Goal: Task Accomplishment & Management: Manage account settings

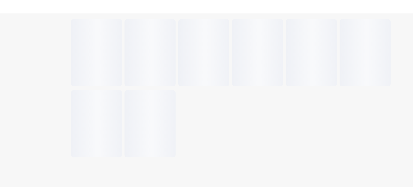
click at [301, 102] on div at bounding box center [239, 89] width 339 height 142
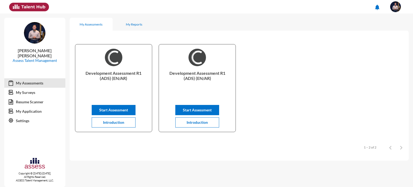
click at [380, 9] on mat-icon "notifications" at bounding box center [377, 7] width 6 height 6
click at [23, 120] on div at bounding box center [206, 93] width 413 height 187
click at [23, 120] on link "Settings" at bounding box center [34, 121] width 61 height 10
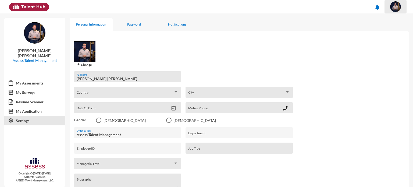
click at [397, 9] on img at bounding box center [395, 6] width 11 height 11
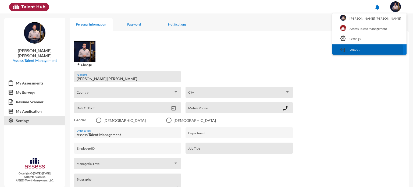
click at [368, 51] on link "Logout" at bounding box center [369, 49] width 69 height 10
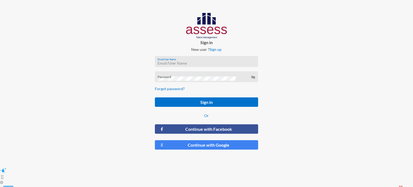
click at [209, 65] on input "Email/User Name" at bounding box center [207, 63] width 98 height 4
type input "[EMAIL_ADDRESS][DOMAIN_NAME]"
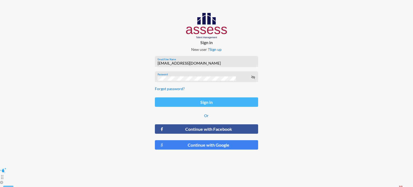
click at [215, 102] on button "Sign in" at bounding box center [206, 101] width 103 height 9
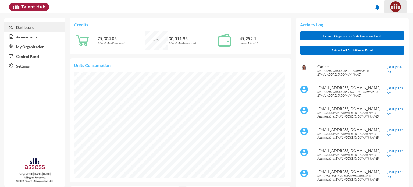
click at [398, 4] on img at bounding box center [395, 6] width 11 height 11
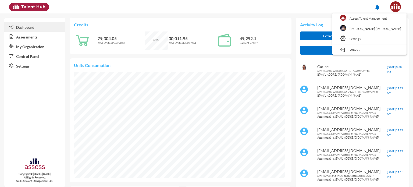
click at [45, 47] on div at bounding box center [206, 93] width 413 height 187
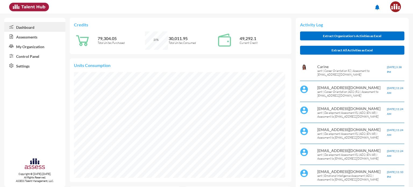
click at [39, 47] on link "My Organization" at bounding box center [34, 46] width 61 height 10
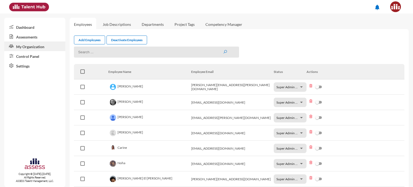
click at [196, 56] on input at bounding box center [156, 52] width 165 height 11
type input "c"
click at [225, 54] on icon "submit" at bounding box center [225, 52] width 4 height 4
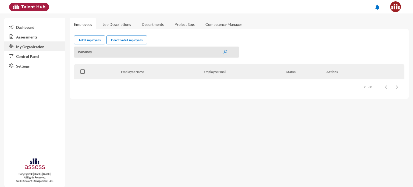
click at [183, 55] on input "bahandy" at bounding box center [156, 52] width 165 height 11
type input "bashandy"
click at [226, 51] on icon "submit" at bounding box center [225, 52] width 4 height 4
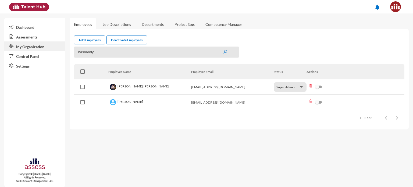
click at [194, 25] on link "Project Tags" at bounding box center [184, 24] width 29 height 13
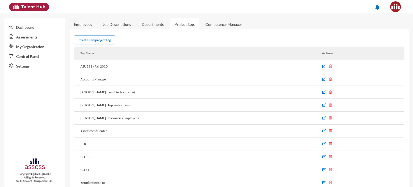
click at [35, 56] on link "Control Panel" at bounding box center [34, 56] width 61 height 10
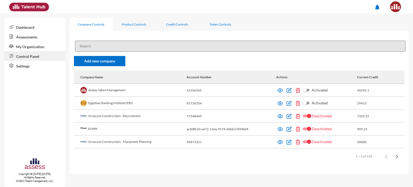
click at [32, 44] on link "My Organization" at bounding box center [34, 46] width 61 height 10
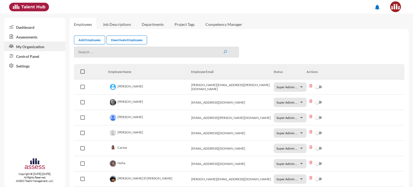
click at [164, 26] on link "Departments" at bounding box center [152, 24] width 31 height 13
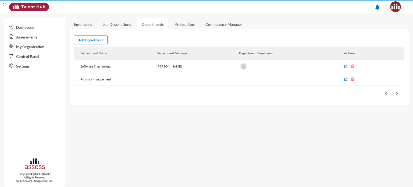
click at [186, 26] on link "Project Tags" at bounding box center [184, 24] width 29 height 13
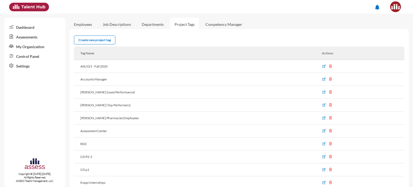
click at [40, 29] on link "Dashboard" at bounding box center [34, 27] width 61 height 10
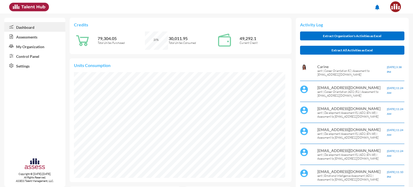
scroll to position [13, 13]
click at [193, 24] on p "Credits" at bounding box center [180, 24] width 213 height 5
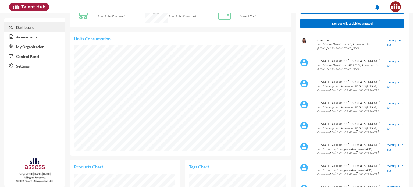
scroll to position [0, 0]
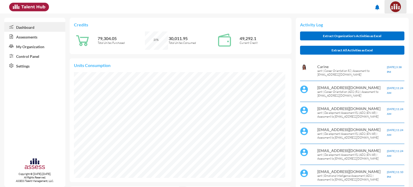
click at [399, 8] on img at bounding box center [395, 6] width 11 height 11
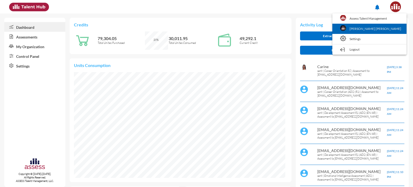
click at [378, 26] on link "[PERSON_NAME] [PERSON_NAME]" at bounding box center [369, 29] width 69 height 10
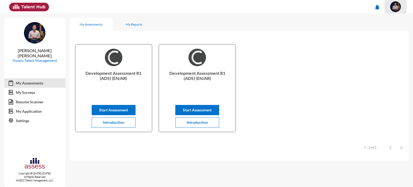
click at [395, 8] on img at bounding box center [395, 6] width 11 height 11
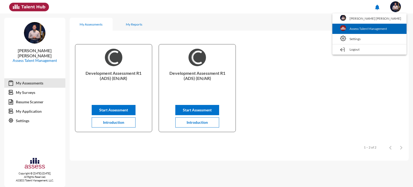
click at [386, 24] on link "Assess Talent Management" at bounding box center [369, 29] width 69 height 10
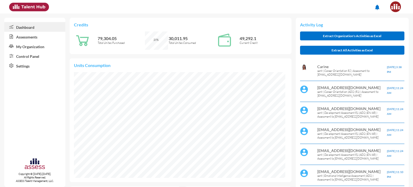
scroll to position [268871, 268871]
click at [41, 49] on link "My Organization" at bounding box center [34, 46] width 61 height 10
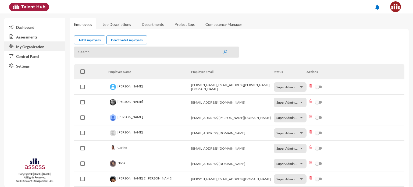
click at [173, 22] on link "Project Tags" at bounding box center [184, 24] width 29 height 13
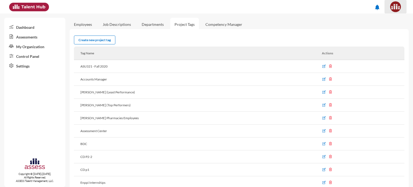
click at [391, 5] on img at bounding box center [395, 6] width 11 height 11
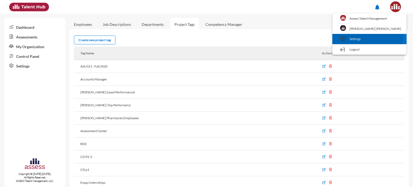
click at [371, 37] on link "Settings" at bounding box center [369, 39] width 69 height 10
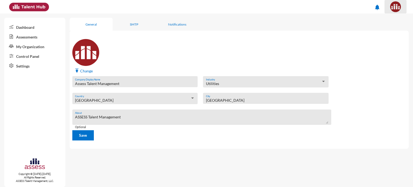
click at [404, 7] on button at bounding box center [396, 6] width 22 height 13
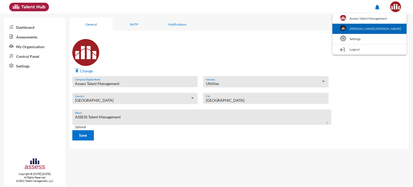
click at [386, 28] on link "[PERSON_NAME] [PERSON_NAME]" at bounding box center [369, 29] width 69 height 10
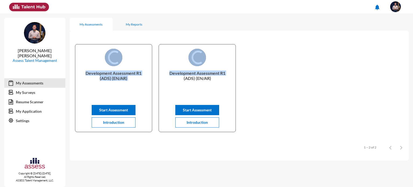
drag, startPoint x: 386, startPoint y: 28, endPoint x: 254, endPoint y: 50, distance: 133.2
click at [254, 50] on mat-tab-group "My Assessments My Reports Development Assessment R1 (ADS) (EN/AR) Start Assessm…" at bounding box center [239, 89] width 339 height 143
click at [38, 92] on link "My Surveys" at bounding box center [34, 93] width 61 height 10
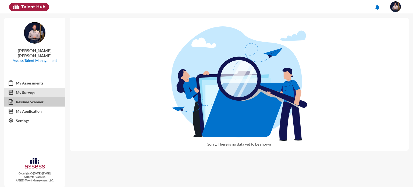
click at [38, 102] on link "Resume Scanner" at bounding box center [34, 102] width 61 height 10
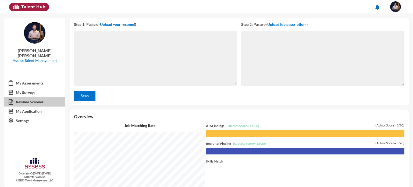
scroll to position [173, 341]
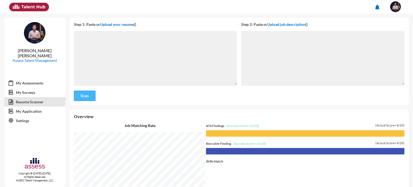
click at [83, 99] on button "Scan" at bounding box center [85, 96] width 22 height 10
click at [136, 58] on textarea at bounding box center [155, 59] width 163 height 52
click at [269, 68] on textarea at bounding box center [322, 59] width 163 height 52
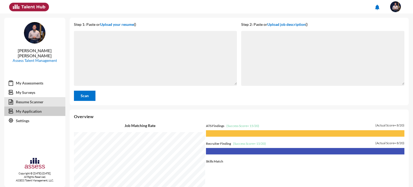
click at [22, 109] on link "My Application" at bounding box center [34, 111] width 61 height 10
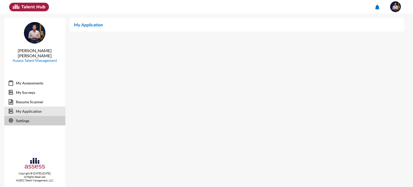
click at [23, 117] on link "Settings" at bounding box center [34, 121] width 61 height 10
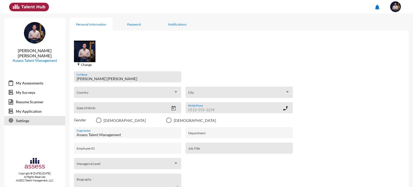
click at [237, 108] on input "Mobile Phone" at bounding box center [235, 110] width 94 height 4
type input "01148844918"
click at [125, 106] on div "Date Of Birth" at bounding box center [123, 109] width 92 height 8
type input "[DATE]"
click at [94, 121] on mat-radio-group "Gender [DEMOGRAPHIC_DATA] [DEMOGRAPHIC_DATA]" at bounding box center [239, 120] width 330 height 5
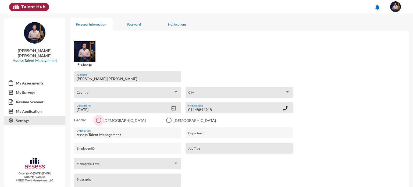
click at [98, 121] on span "Select an option" at bounding box center [98, 120] width 5 height 5
click at [98, 123] on input "[DEMOGRAPHIC_DATA]" at bounding box center [98, 123] width 0 height 0
radio input "true"
click at [250, 149] on input "Job Title" at bounding box center [239, 150] width 102 height 4
type input "L&D Product Manager"
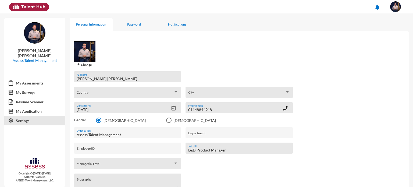
click at [326, 146] on form "[PERSON_NAME] [PERSON_NAME] Full Name Country [GEOGRAPHIC_DATA] [DEMOGRAPHIC_DA…" at bounding box center [239, 174] width 339 height 215
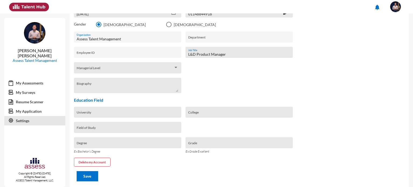
scroll to position [102, 0]
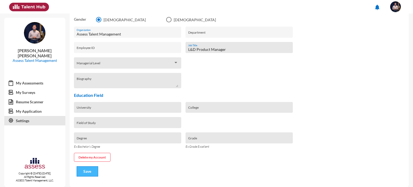
click at [87, 174] on button "Save" at bounding box center [88, 171] width 22 height 10
click at [34, 62] on p "Assess Talent Management" at bounding box center [35, 60] width 52 height 5
click at [399, 9] on img at bounding box center [395, 6] width 11 height 11
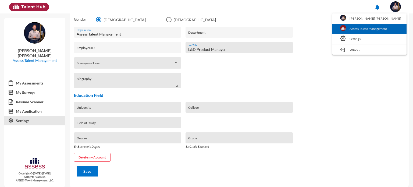
click at [383, 24] on link "Assess Talent Management" at bounding box center [369, 29] width 69 height 10
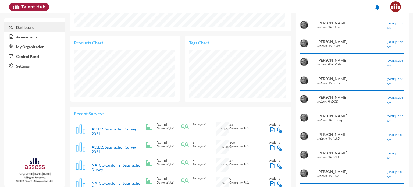
scroll to position [182, 0]
